Goal: Find specific page/section: Find specific page/section

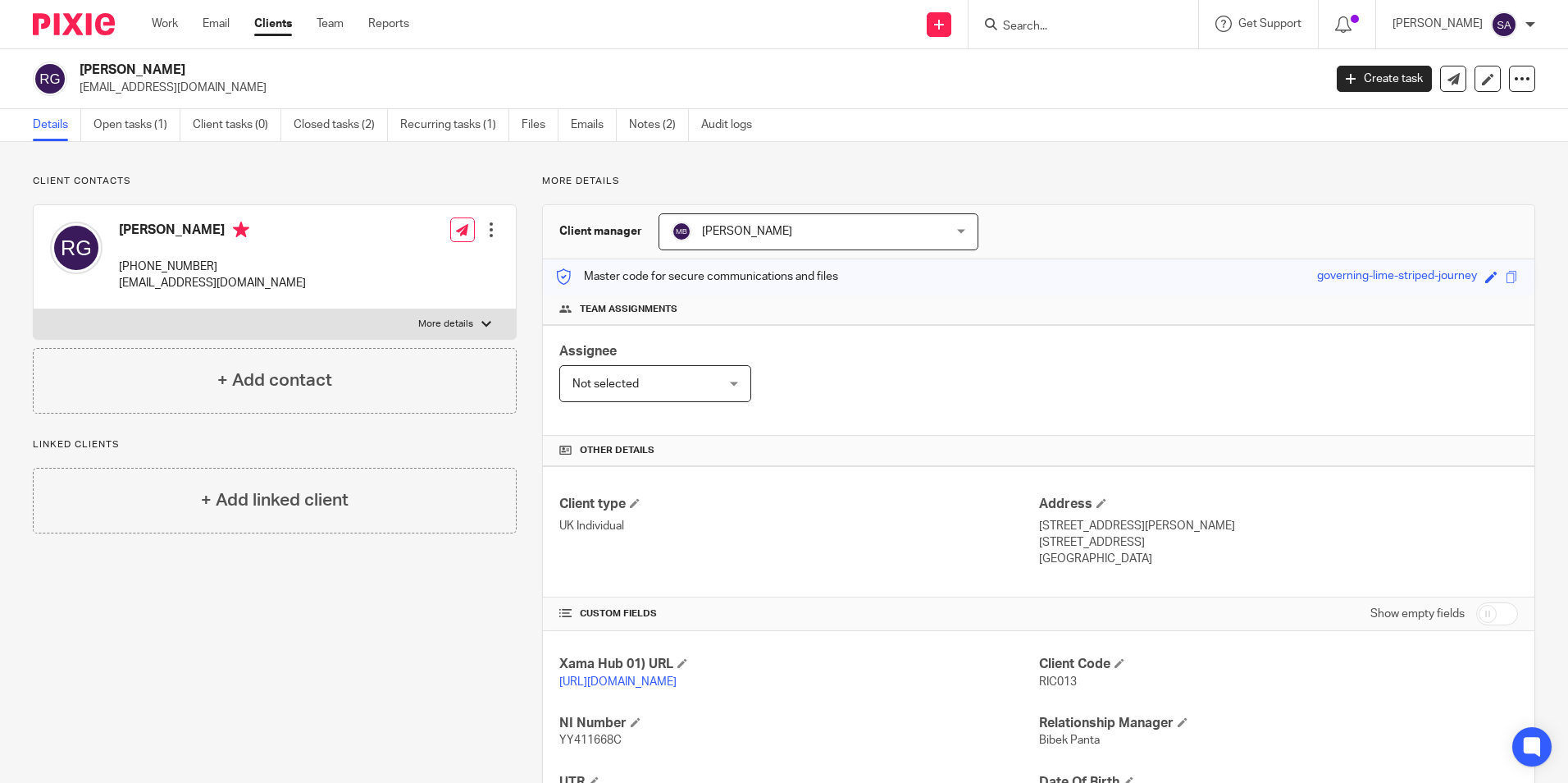
click at [1037, 21] on input "Search" at bounding box center [1075, 27] width 148 height 15
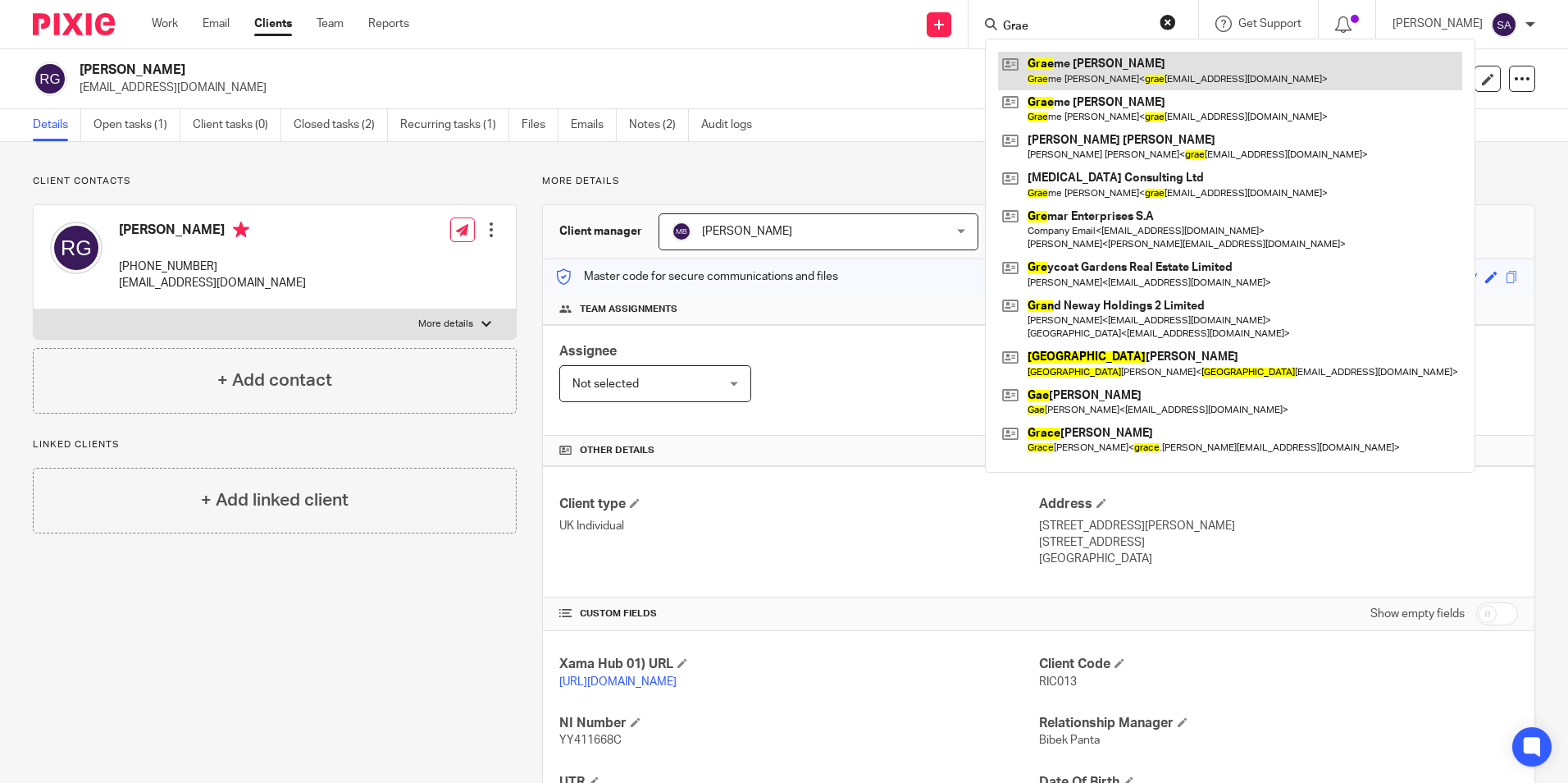
type input "Grae"
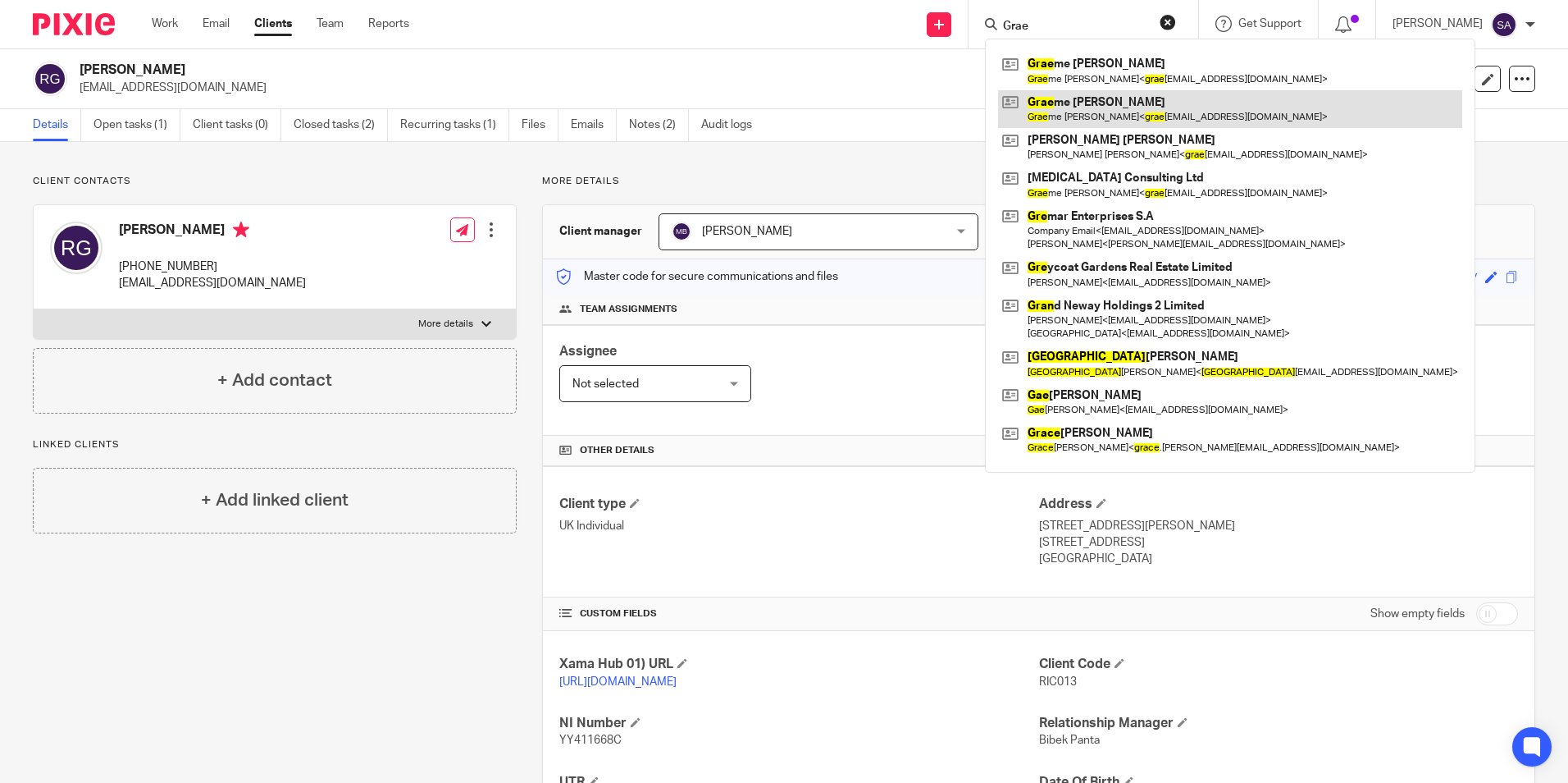
drag, startPoint x: 1086, startPoint y: 74, endPoint x: 1123, endPoint y: 127, distance: 64.6
click at [1086, 74] on link at bounding box center [1230, 70] width 464 height 38
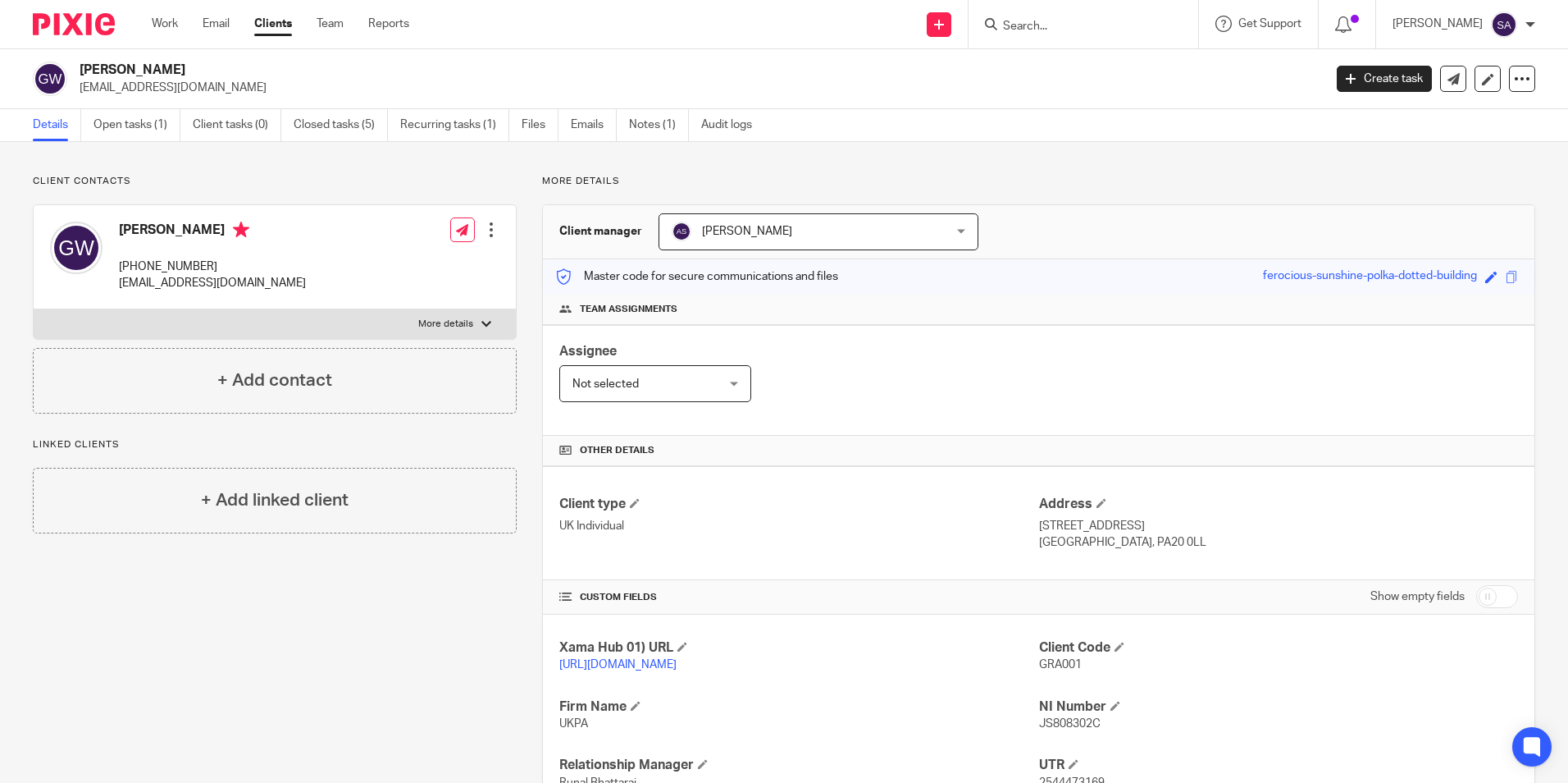
click at [1043, 25] on input "Search" at bounding box center [1075, 27] width 148 height 15
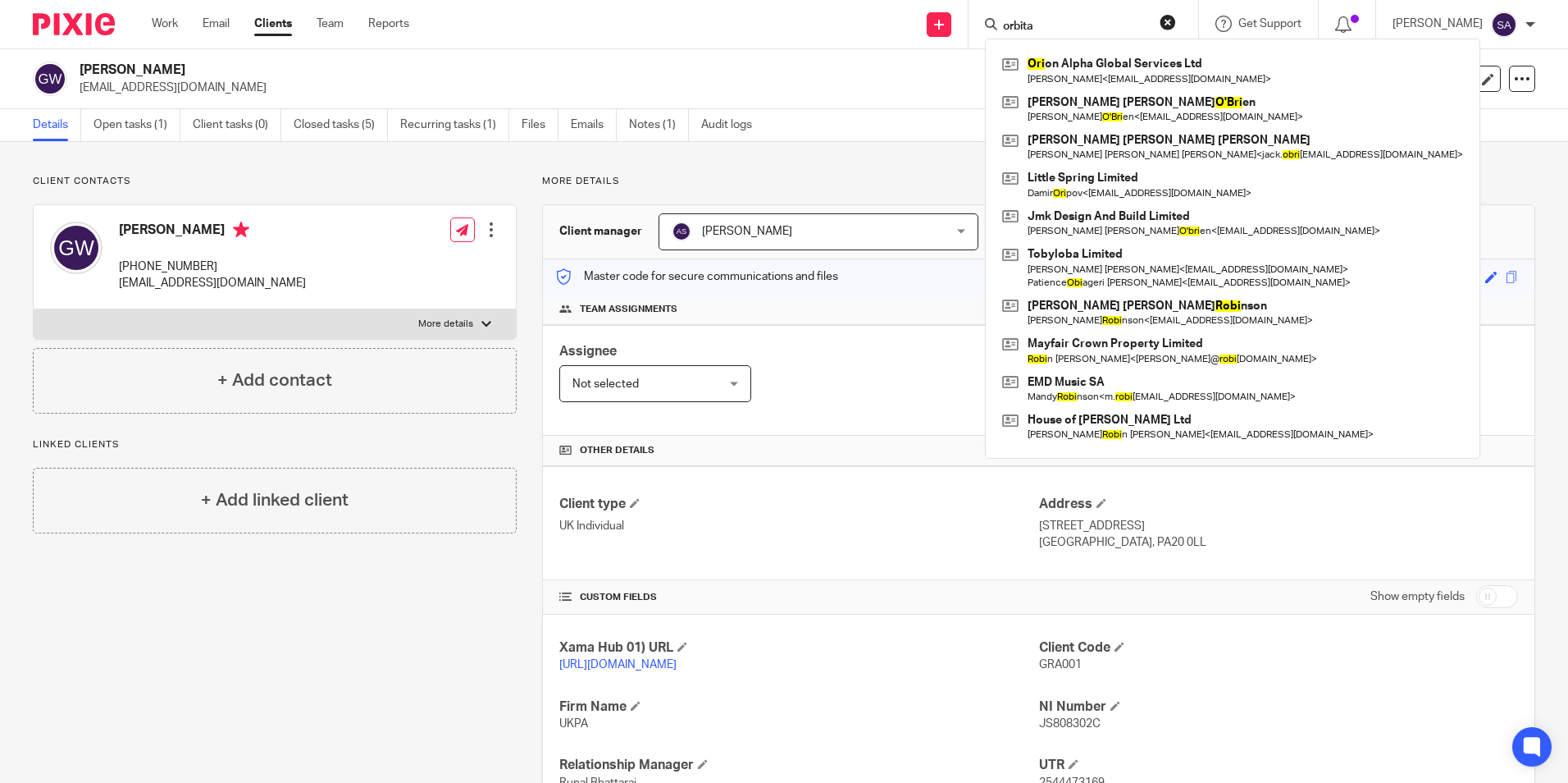
type input "orbitat"
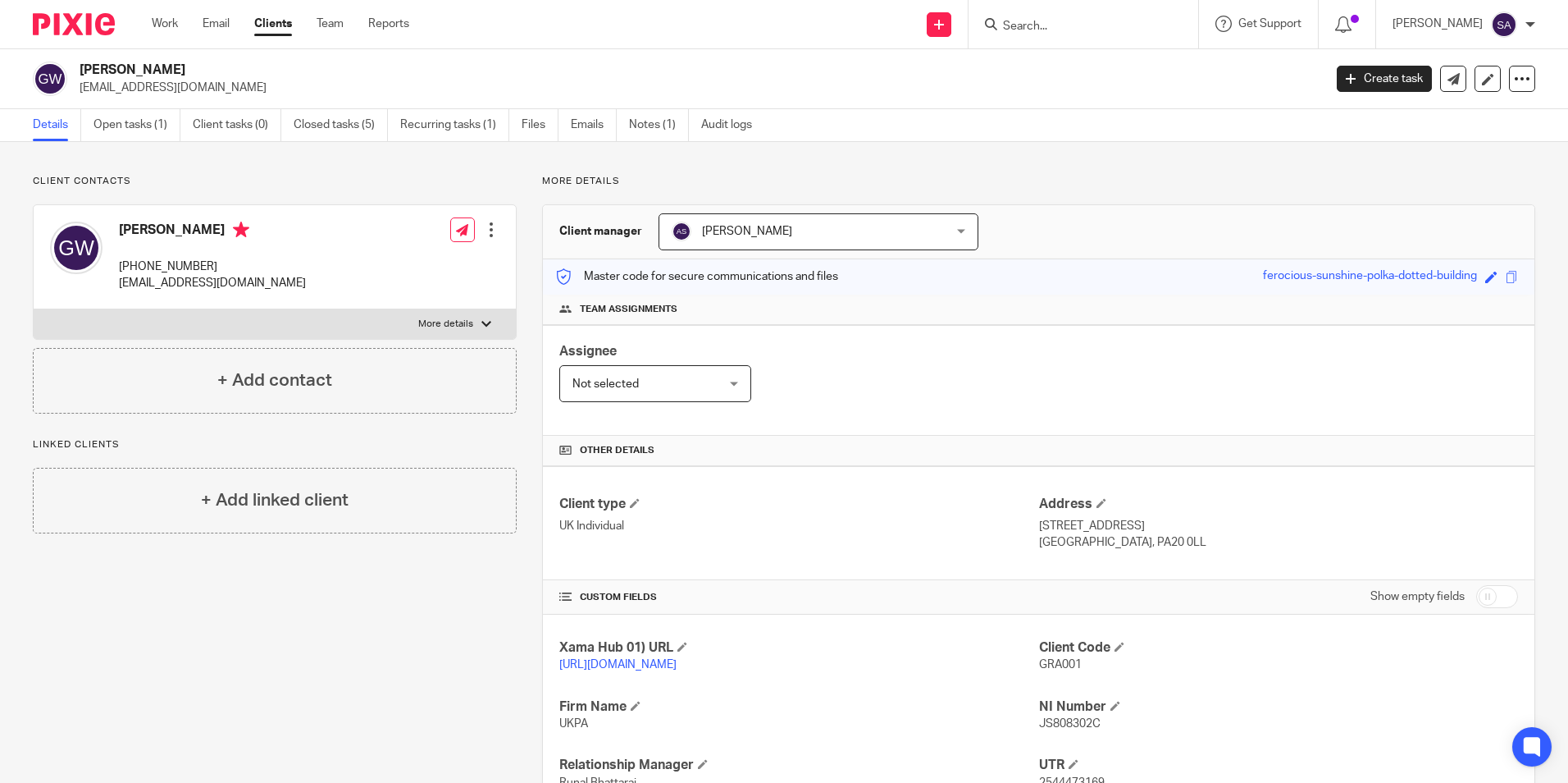
click at [1057, 28] on input "Search" at bounding box center [1075, 27] width 148 height 15
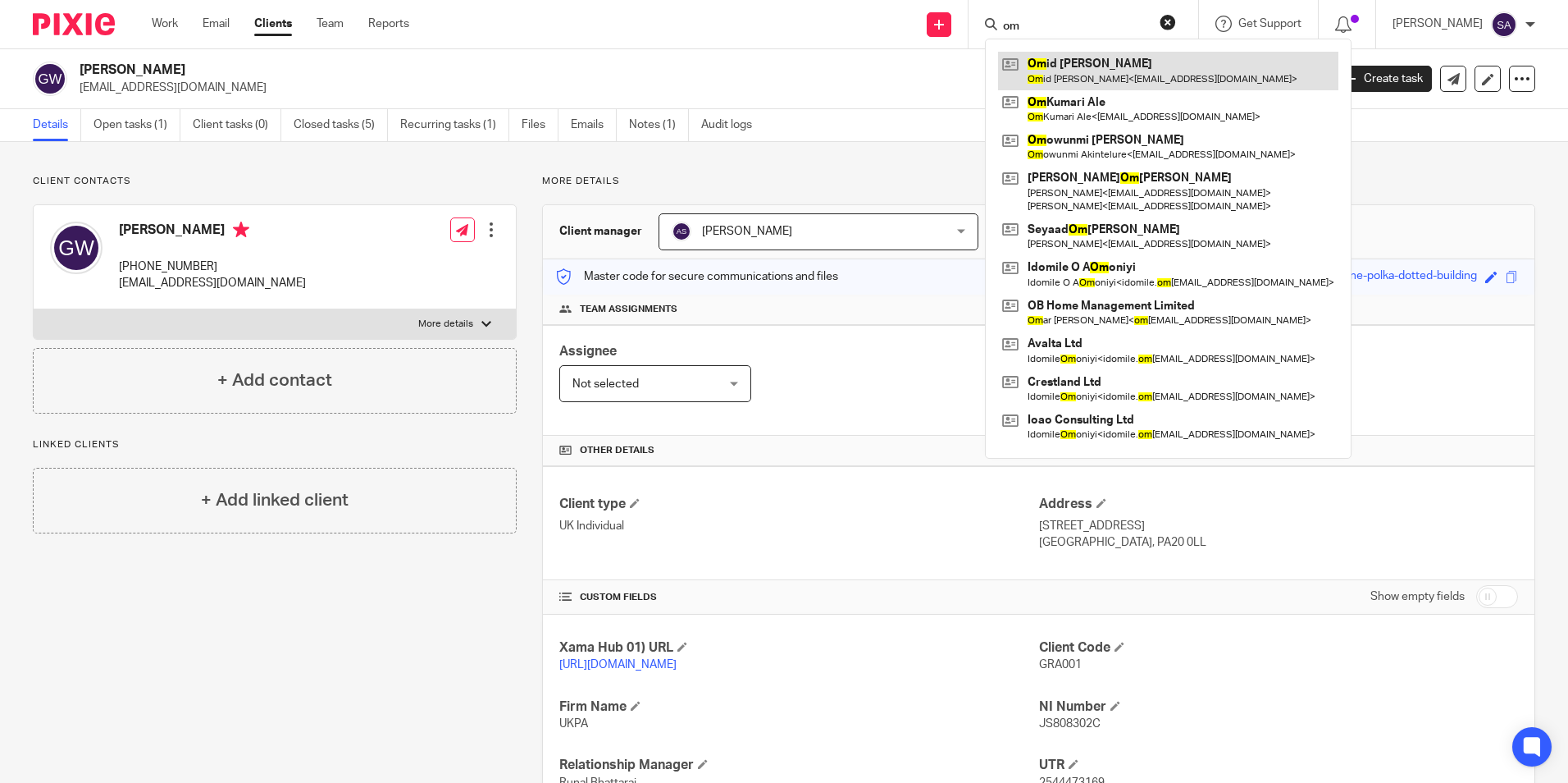
type input "om"
click at [1095, 76] on link at bounding box center [1168, 70] width 340 height 38
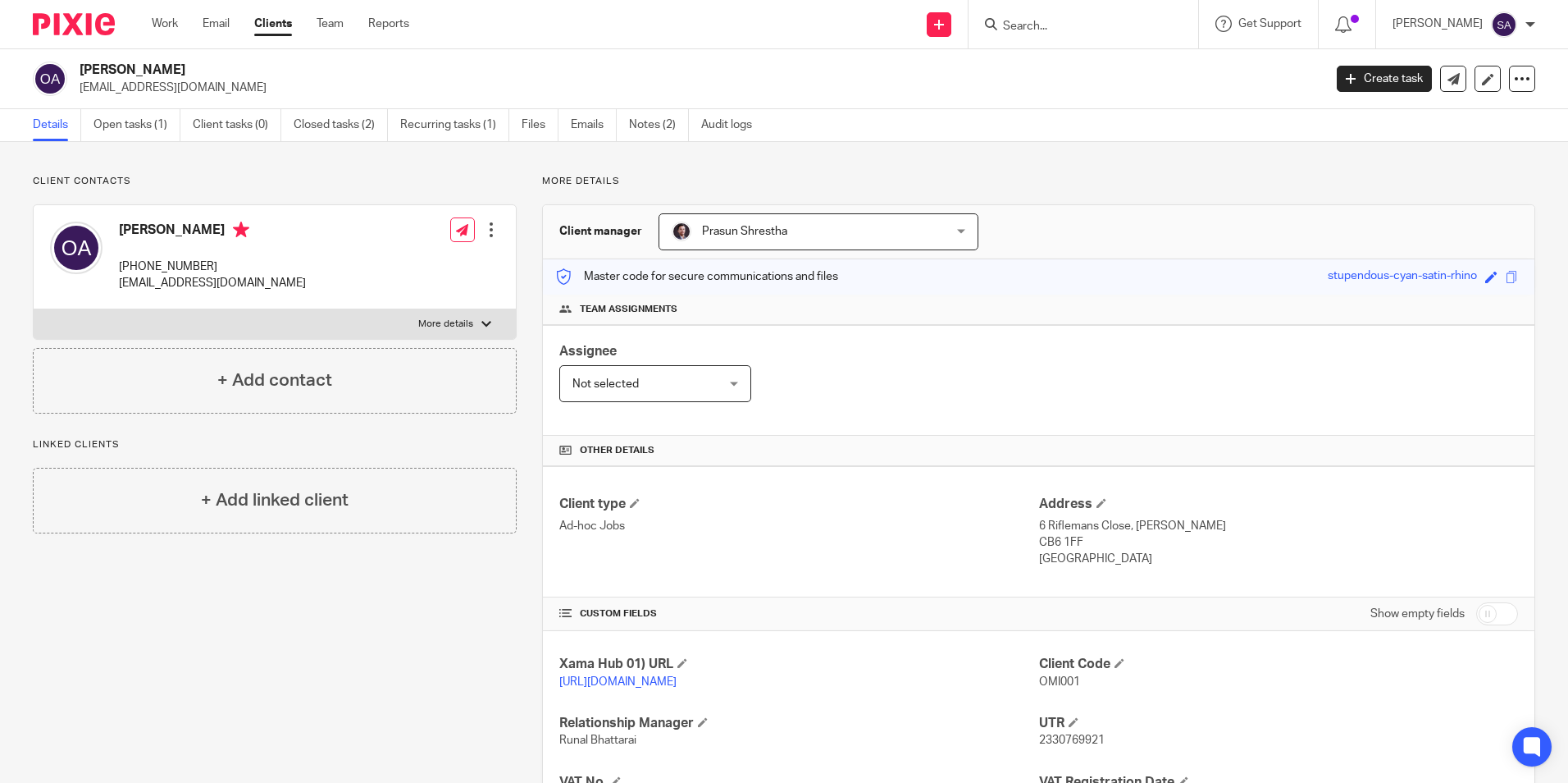
click at [1085, 24] on input "Search" at bounding box center [1075, 27] width 148 height 15
drag, startPoint x: 159, startPoint y: 24, endPoint x: 505, endPoint y: 78, distance: 350.2
click at [159, 23] on link "Work" at bounding box center [165, 24] width 26 height 17
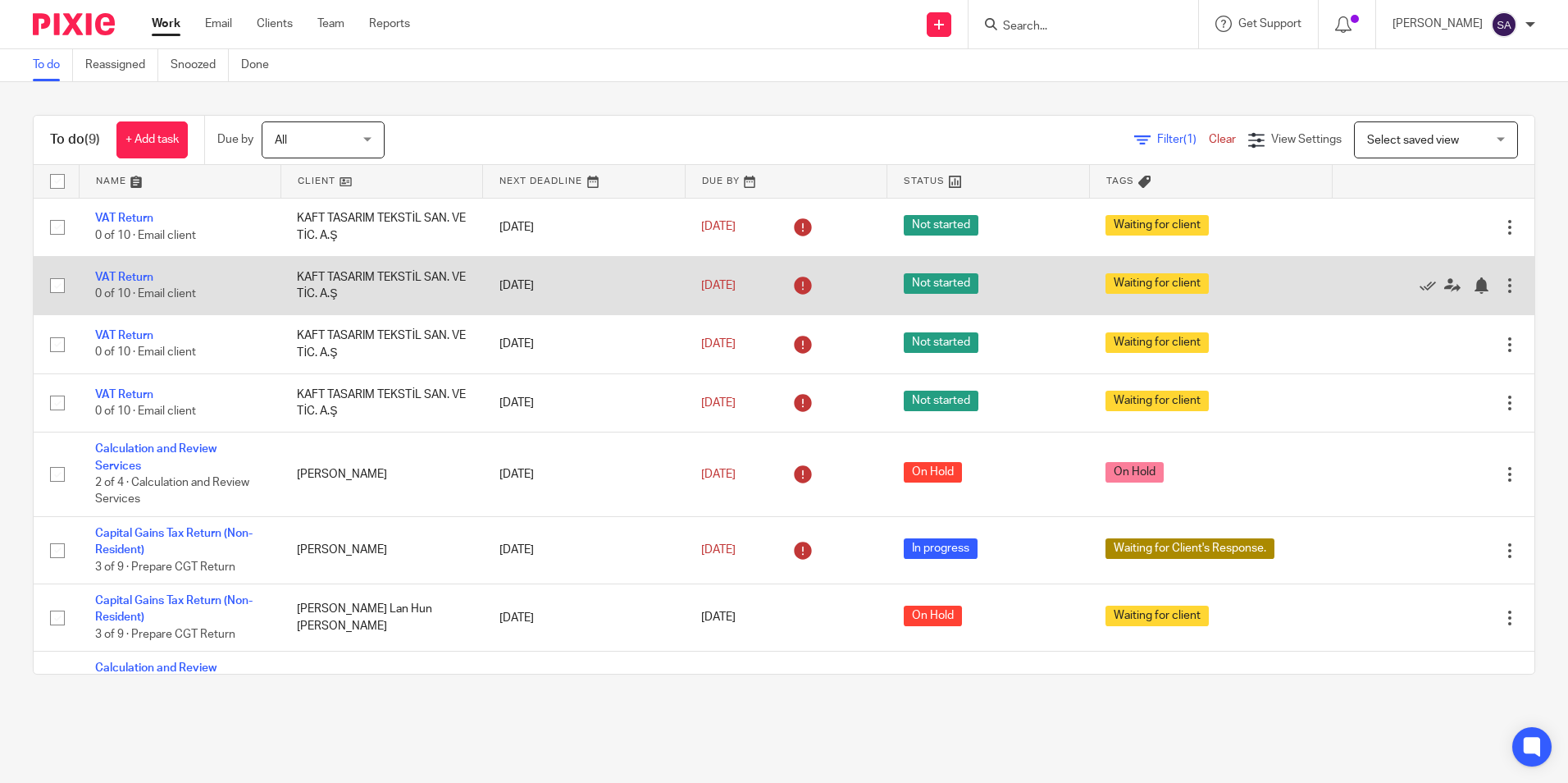
drag, startPoint x: 291, startPoint y: 333, endPoint x: 477, endPoint y: 302, distance: 188.6
click at [445, 324] on td "KAFT TASARIM TEKSTİL SAN. VE TİC. A.Ş" at bounding box center [381, 343] width 202 height 58
click at [130, 277] on link "VAT Return" at bounding box center [124, 277] width 58 height 11
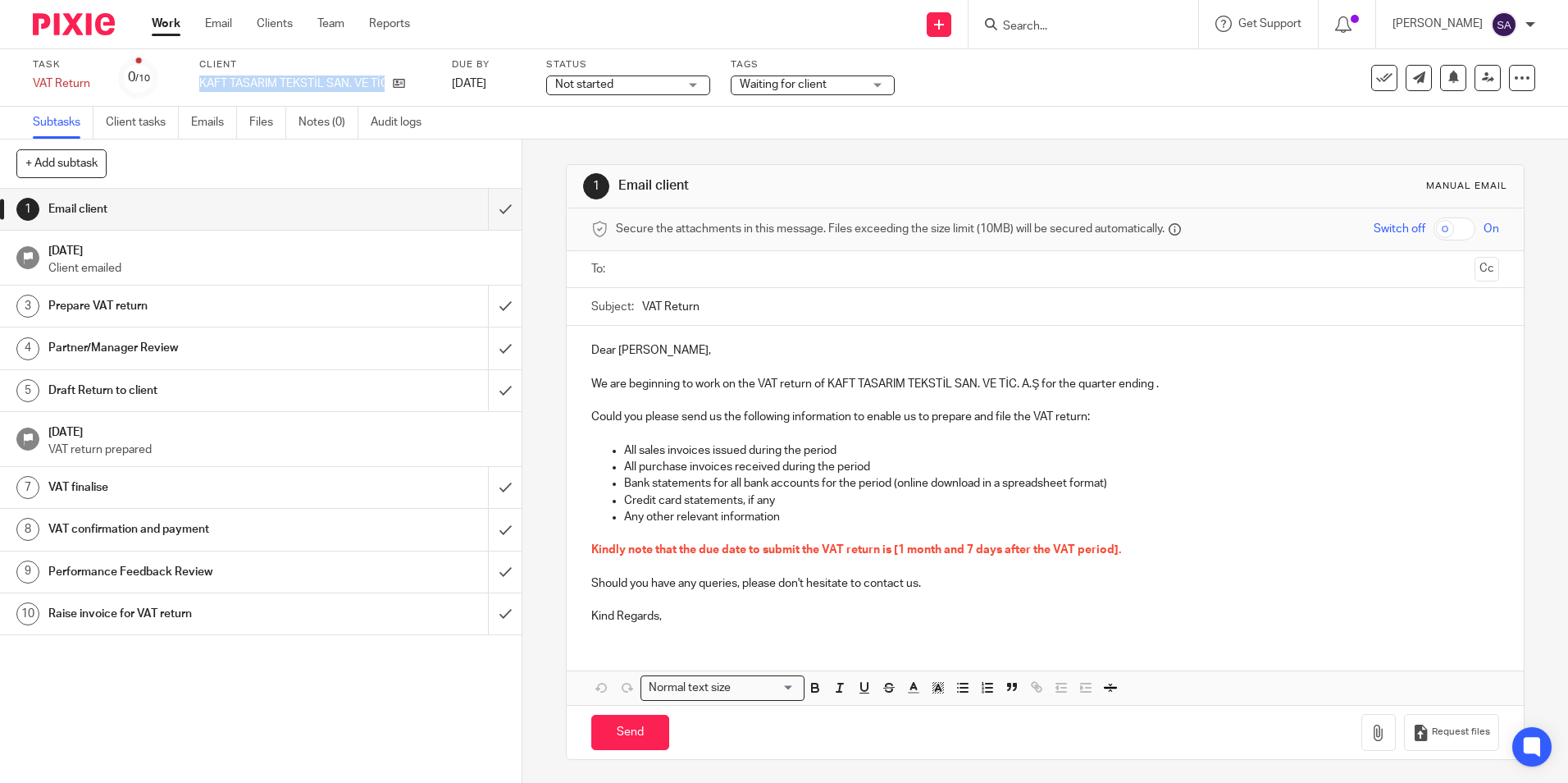
drag, startPoint x: 205, startPoint y: 82, endPoint x: 419, endPoint y: 74, distance: 214.1
click at [419, 74] on div "Task VAT Return Save VAT Return 0 /10 Client KAFT TASARIM TEKSTİL SAN. VE TİC. …" at bounding box center [659, 78] width 1253 height 40
copy div "KAFT TASARIM TEKSTİL SAN. VE TİC. A.Ş"
